Goal: Information Seeking & Learning: Learn about a topic

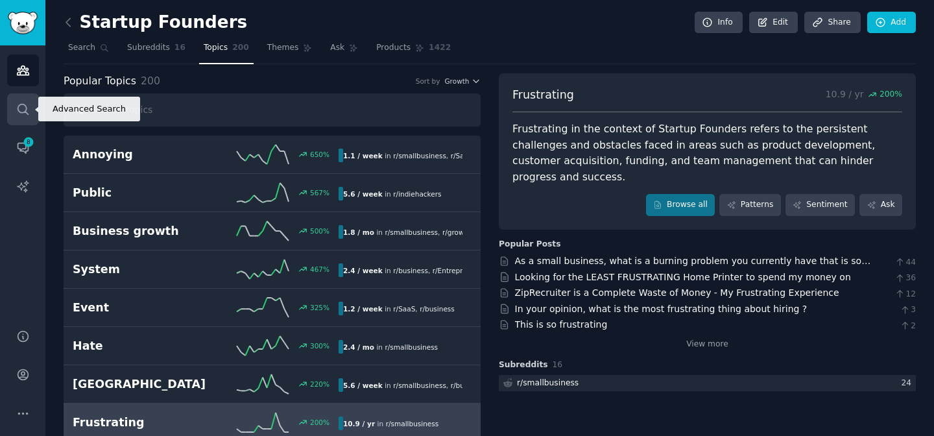
click at [30, 108] on link "Search" at bounding box center [23, 109] width 32 height 32
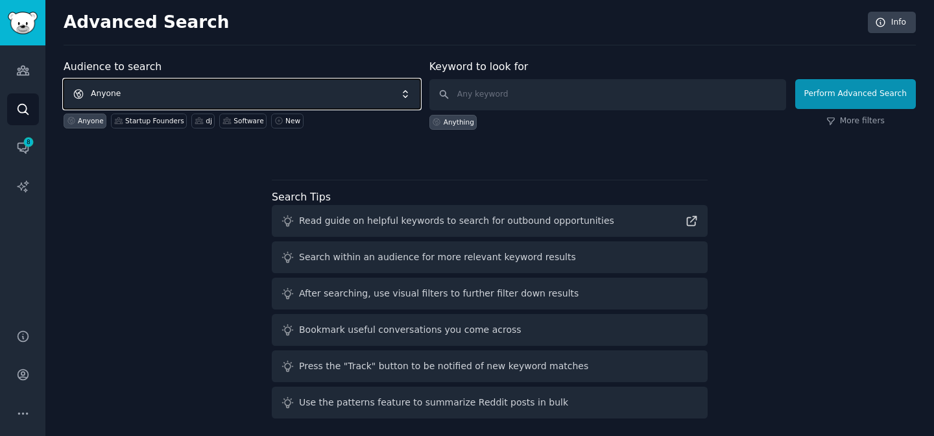
click at [304, 97] on span "Anyone" at bounding box center [242, 94] width 357 height 30
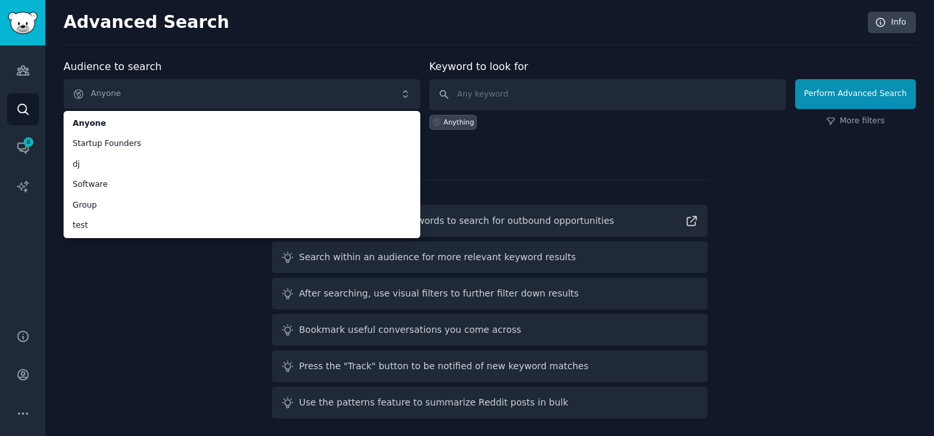
click at [544, 171] on div "Audience to search Anyone Anyone Startup Founders dj Software Group test Anyone…" at bounding box center [490, 241] width 852 height 364
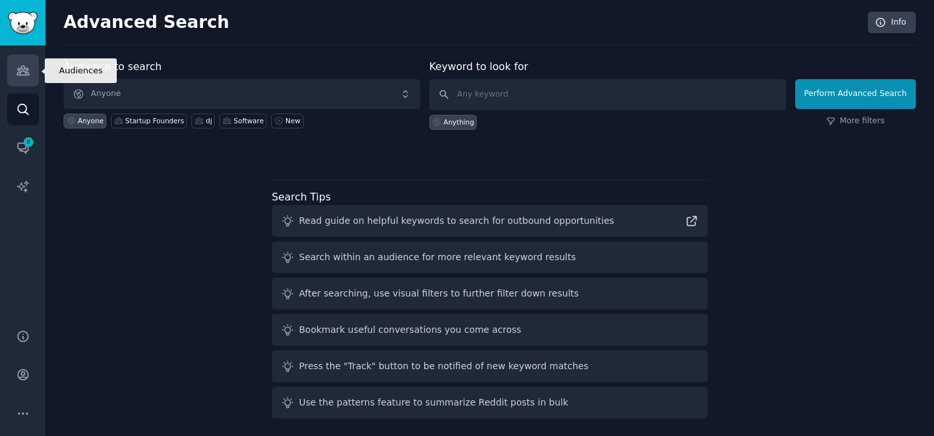
click at [21, 73] on icon "Sidebar" at bounding box center [23, 71] width 14 height 14
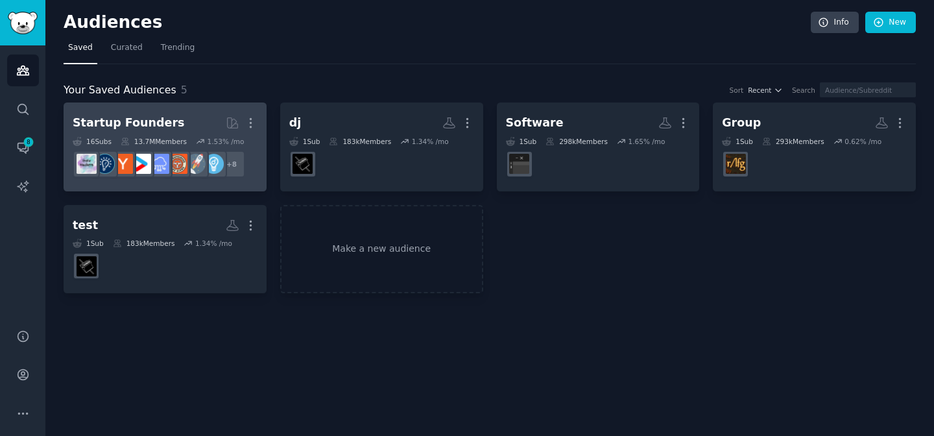
click at [165, 113] on h2 "Startup Founders More" at bounding box center [165, 123] width 185 height 23
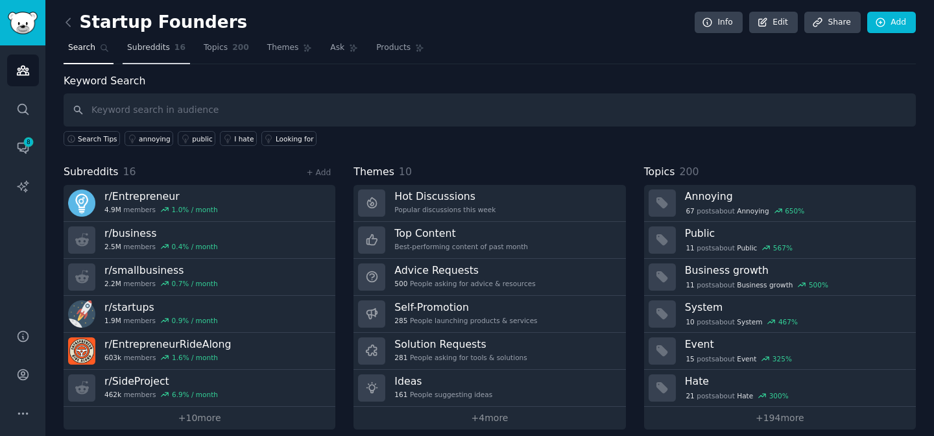
click at [171, 49] on link "Subreddits 16" at bounding box center [156, 51] width 67 height 27
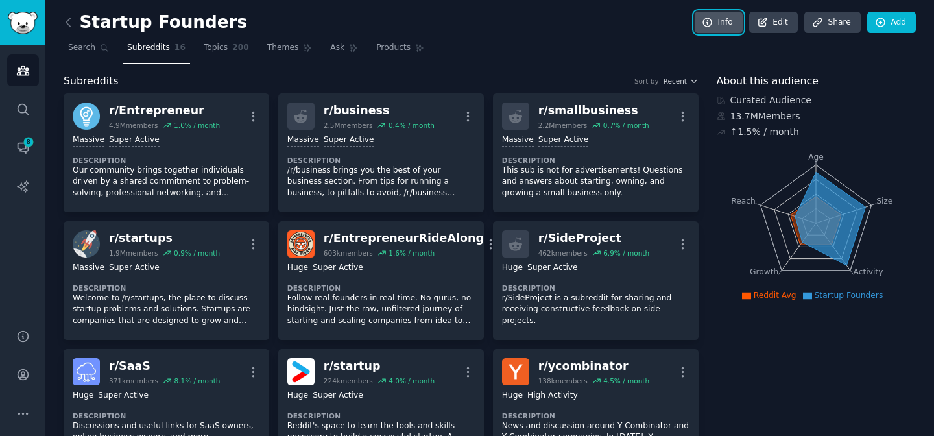
click at [706, 23] on icon at bounding box center [707, 22] width 8 height 8
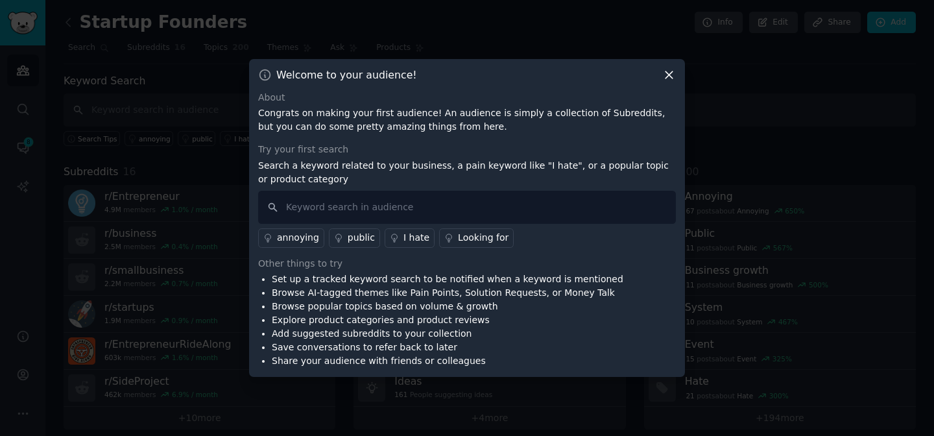
click at [669, 83] on div "Welcome to your audience! About Congrats on making your first audience! An audi…" at bounding box center [467, 218] width 436 height 318
click at [673, 76] on icon at bounding box center [669, 75] width 14 height 14
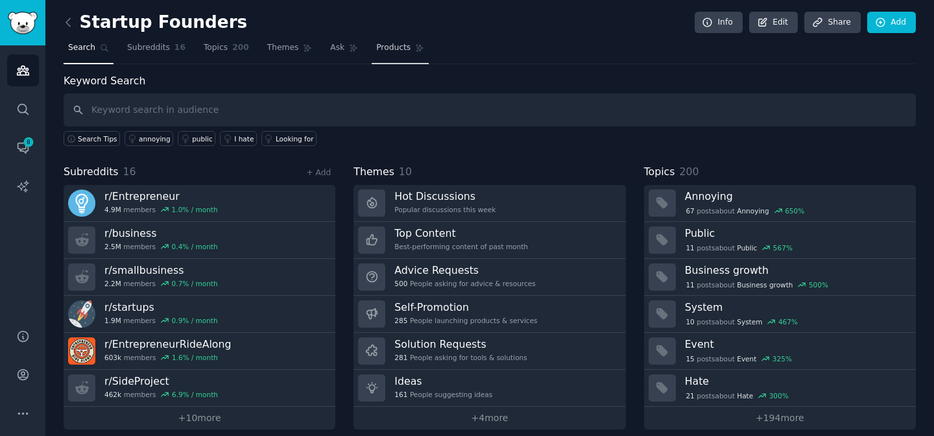
click at [401, 45] on span "Products" at bounding box center [393, 48] width 34 height 12
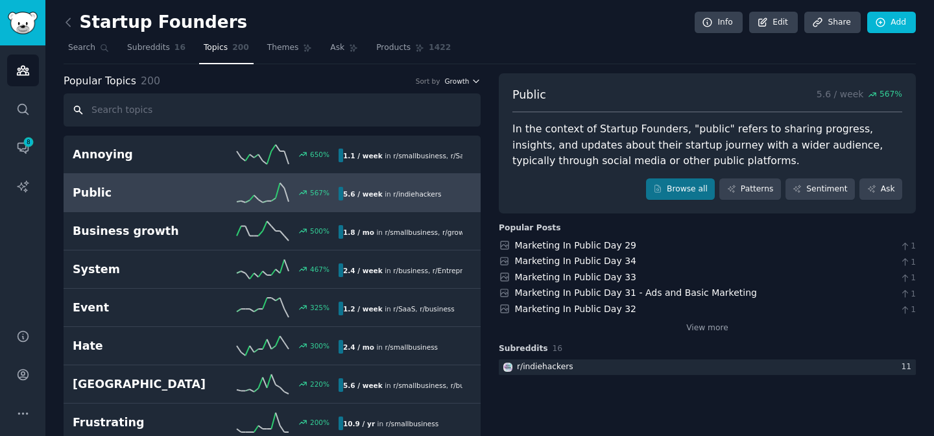
click at [471, 82] on icon "button" at bounding box center [475, 81] width 9 height 9
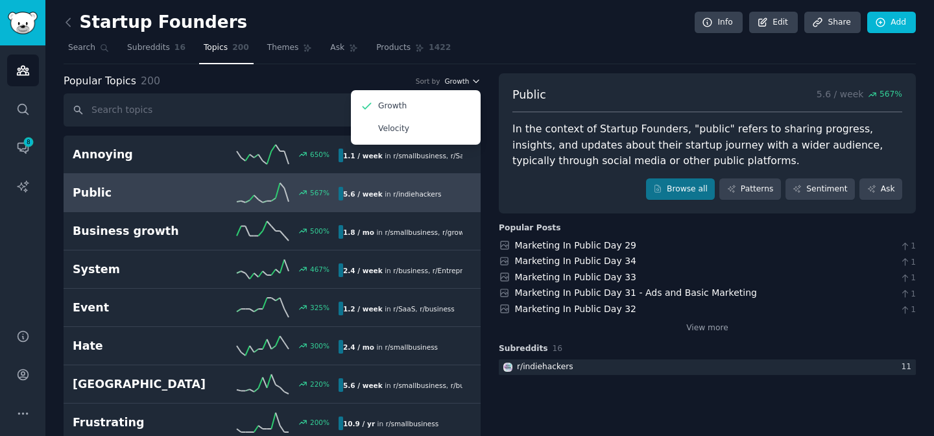
click at [471, 82] on icon "button" at bounding box center [475, 81] width 9 height 9
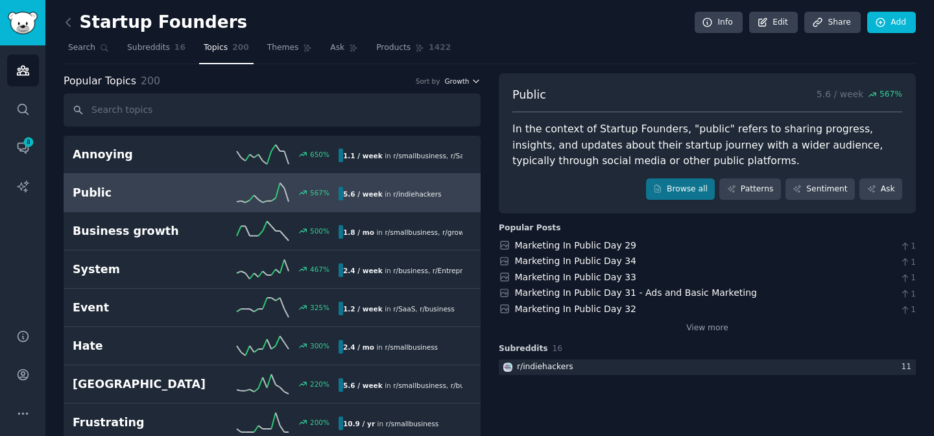
click at [471, 82] on icon "button" at bounding box center [475, 81] width 9 height 9
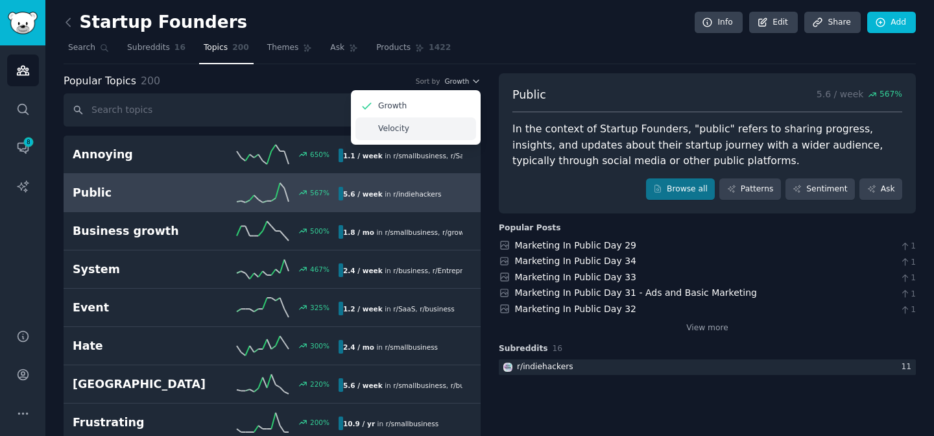
click at [460, 117] on div "Velocity" at bounding box center [415, 128] width 121 height 23
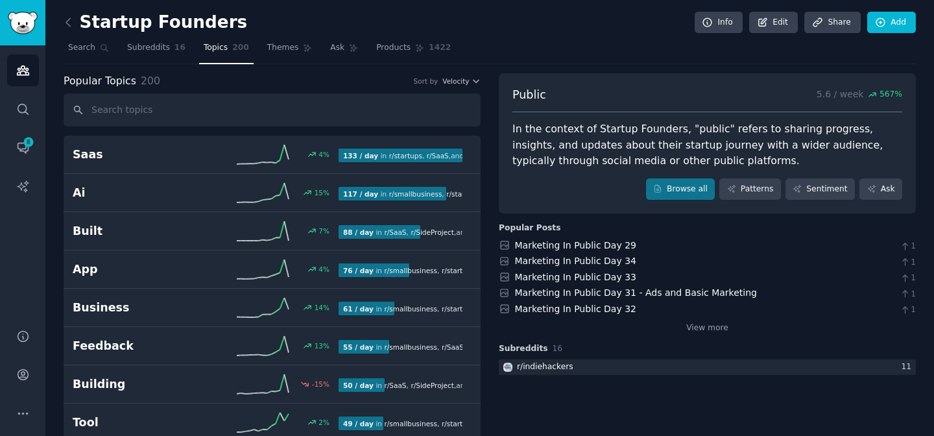
click at [474, 75] on div "Popular Topics 200 Sort by Velocity" at bounding box center [272, 81] width 417 height 16
click at [471, 77] on icon "button" at bounding box center [475, 81] width 9 height 9
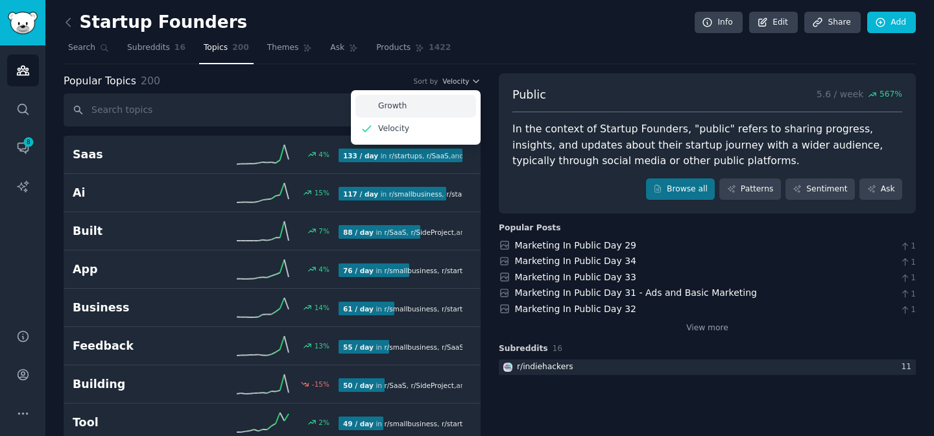
click at [448, 102] on div "Growth" at bounding box center [415, 106] width 121 height 23
